Goal: Complete application form

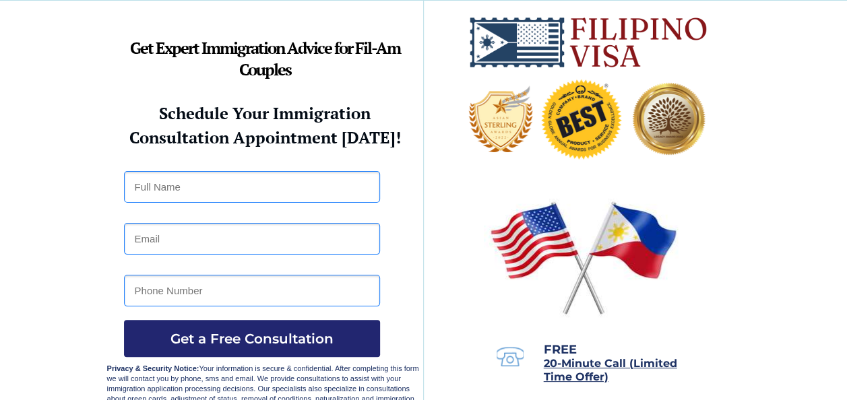
click at [201, 189] on input "text" at bounding box center [252, 187] width 256 height 32
type input "Philip Mathias"
type input "357coltp@gmail.com"
click at [183, 292] on input "tel" at bounding box center [252, 291] width 256 height 32
click at [131, 297] on input "9653541093" at bounding box center [252, 291] width 256 height 32
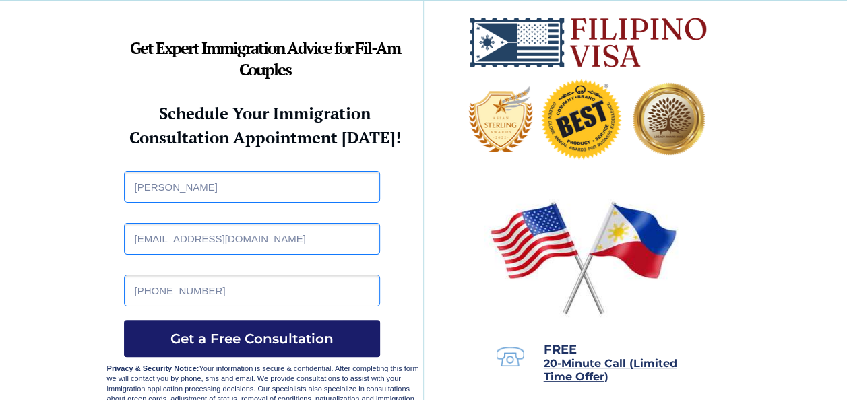
type input "+639653541093"
click at [287, 346] on span "Get a Free Consultation" at bounding box center [252, 339] width 256 height 16
click at [406, 271] on div at bounding box center [423, 205] width 633 height 409
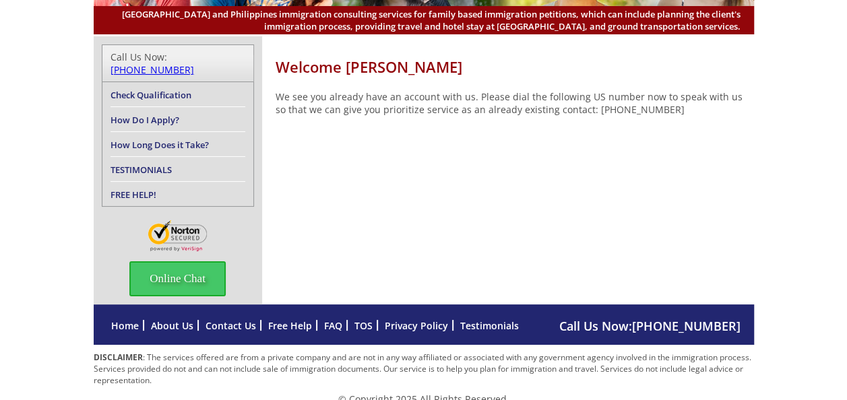
scroll to position [138, 0]
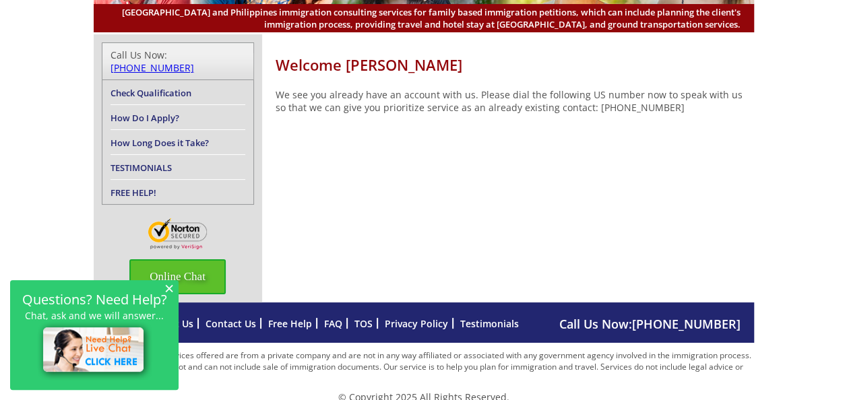
click at [175, 261] on span "Online Chat" at bounding box center [177, 276] width 96 height 35
click at [198, 264] on span "Online Chat" at bounding box center [177, 276] width 96 height 35
click at [102, 350] on img at bounding box center [94, 350] width 115 height 59
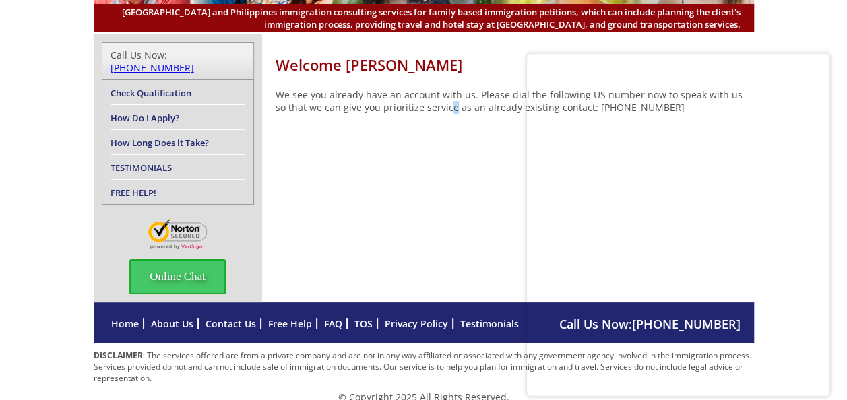
click at [437, 216] on div "Welcome [PERSON_NAME] We see you already have an account with us. Please dial t…" at bounding box center [424, 168] width 660 height 268
click at [184, 264] on span "Online Chat" at bounding box center [177, 276] width 96 height 35
click at [235, 317] on link "Contact Us" at bounding box center [231, 323] width 51 height 13
